Goal: Consume media (video, audio)

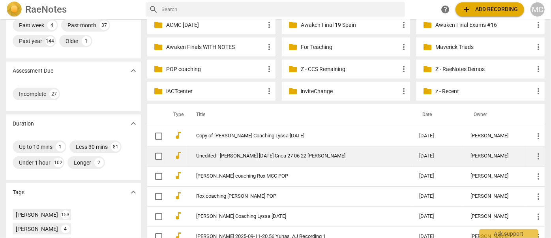
scroll to position [107, 0]
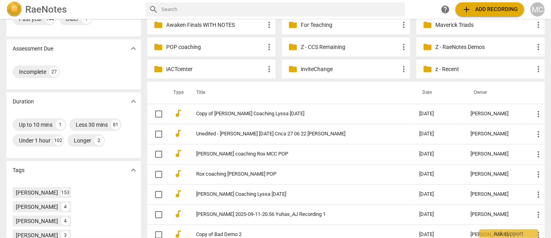
click at [215, 1] on div "RaeNotes search help add Add recording MC" at bounding box center [275, 9] width 551 height 19
click at [211, 7] on input "text" at bounding box center [281, 9] width 240 height 13
type input "e"
type input "[PERSON_NAME]"
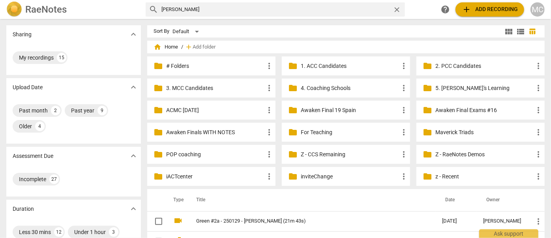
scroll to position [107, 0]
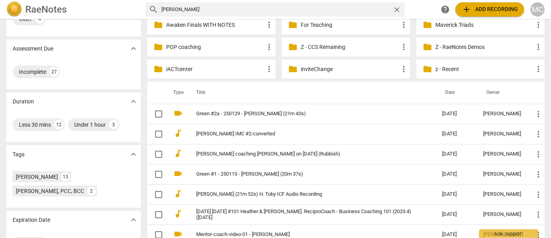
click at [226, 128] on td "[PERSON_NAME] IMC #2-converted" at bounding box center [311, 134] width 249 height 20
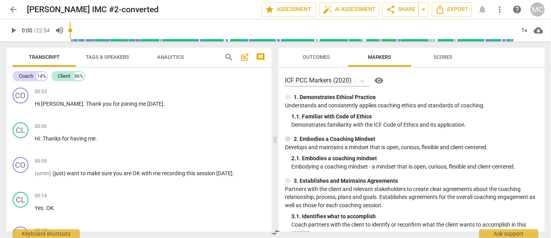
click at [15, 31] on span "play_arrow" at bounding box center [13, 30] width 9 height 9
type input "0"
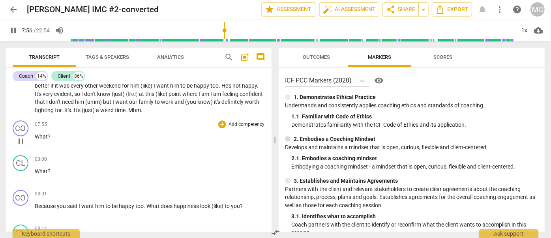
scroll to position [1199, 0]
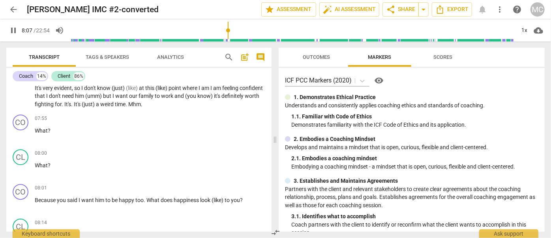
click at [15, 33] on span "pause" at bounding box center [13, 30] width 9 height 9
click at [13, 27] on span "play_arrow" at bounding box center [13, 30] width 9 height 9
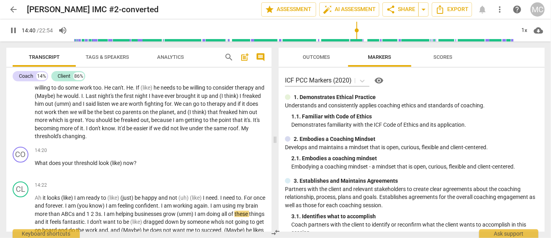
scroll to position [1948, 0]
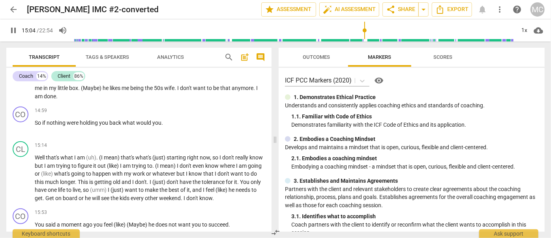
drag, startPoint x: 16, startPoint y: 31, endPoint x: 2, endPoint y: 31, distance: 14.2
click at [16, 31] on span "pause" at bounding box center [13, 30] width 9 height 9
click at [16, 29] on span "play_arrow" at bounding box center [13, 30] width 9 height 9
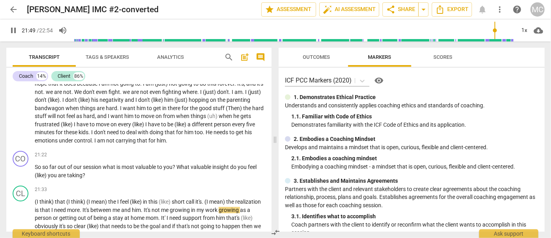
scroll to position [2831, 0]
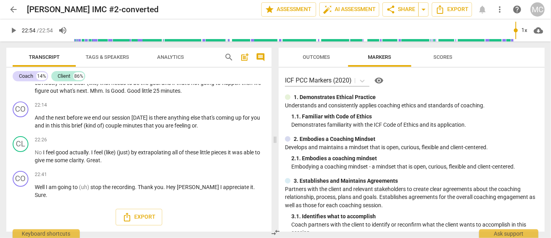
type input "1374"
